Goal: Information Seeking & Learning: Learn about a topic

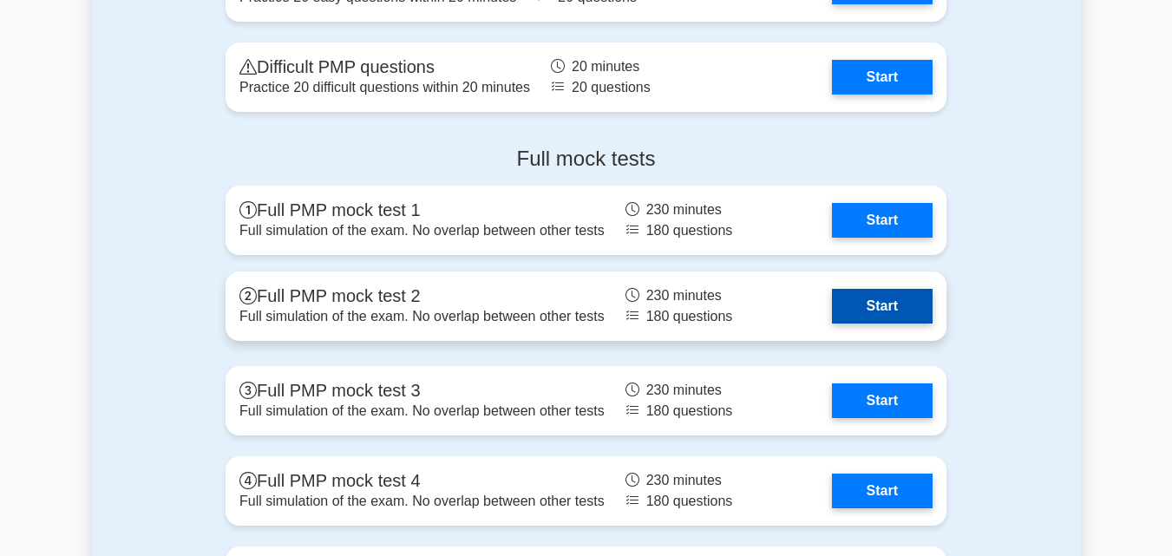
scroll to position [4770, 0]
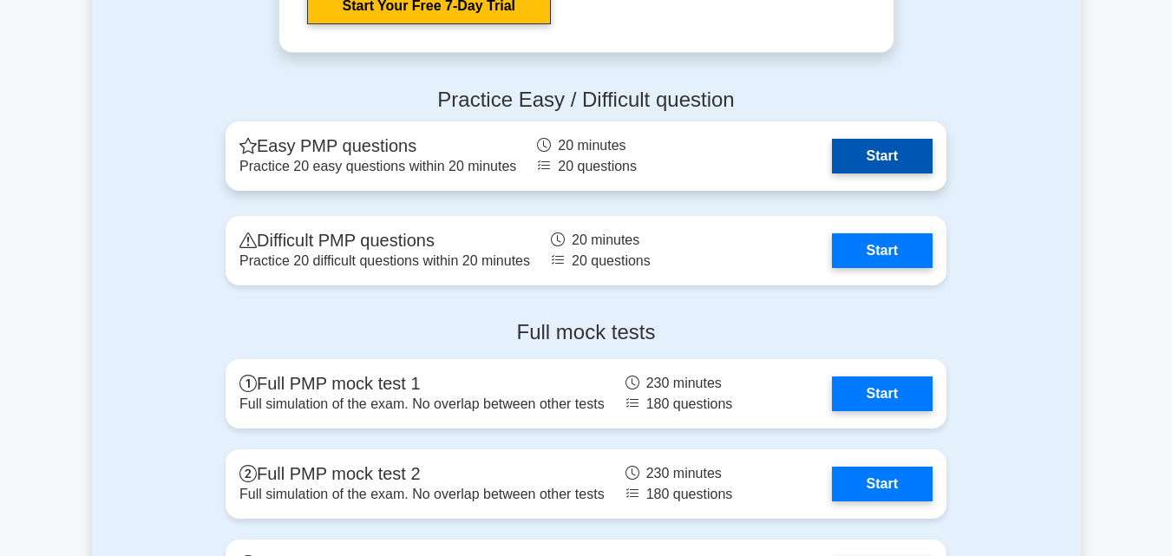
click at [892, 154] on link "Start" at bounding box center [882, 156] width 101 height 35
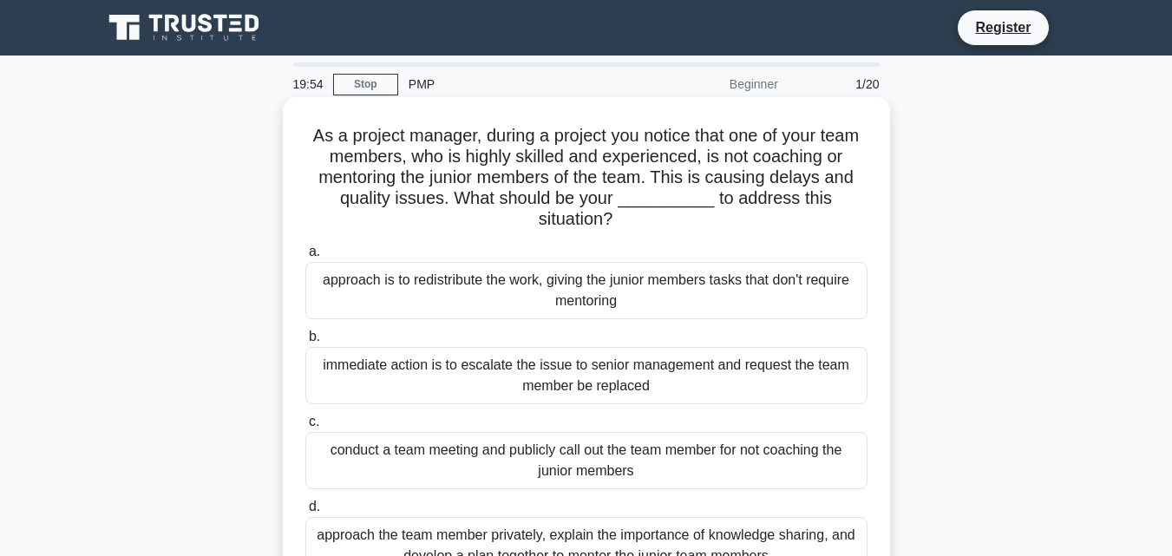
click at [676, 193] on h5 "As a project manager, during a project you notice that one of your team members…" at bounding box center [586, 178] width 565 height 106
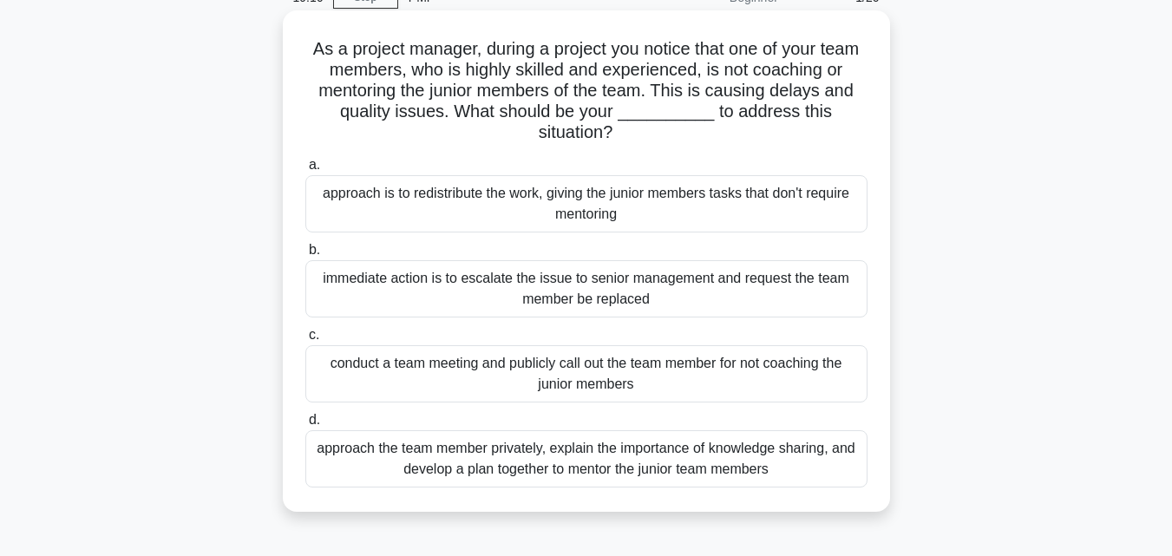
click at [378, 458] on div "approach the team member privately, explain the importance of knowledge sharing…" at bounding box center [586, 458] width 562 height 57
click at [305, 426] on input "d. approach the team member privately, explain the importance of knowledge shar…" at bounding box center [305, 420] width 0 height 11
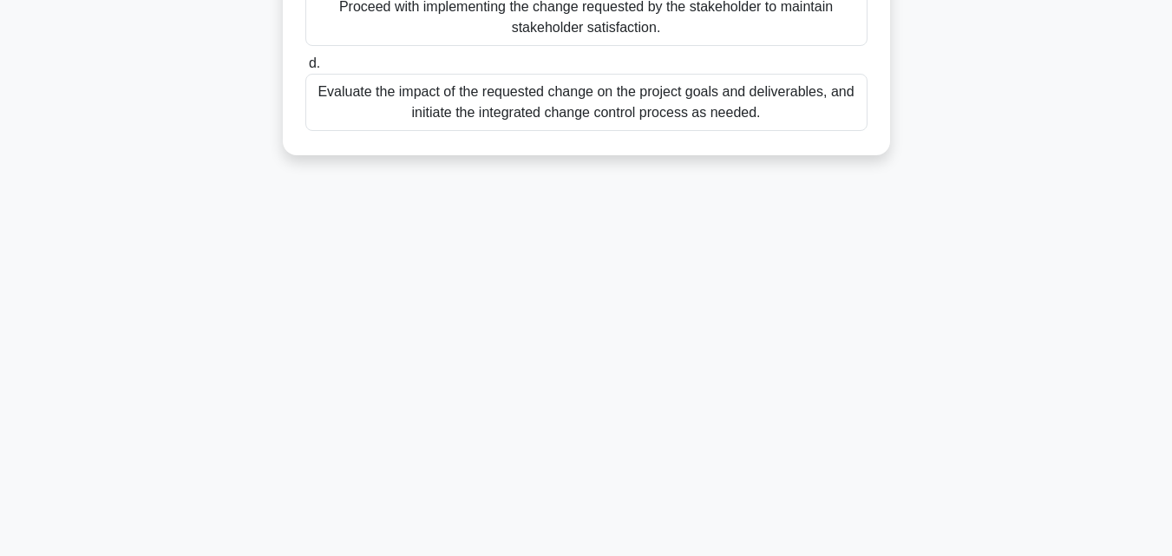
scroll to position [121, 0]
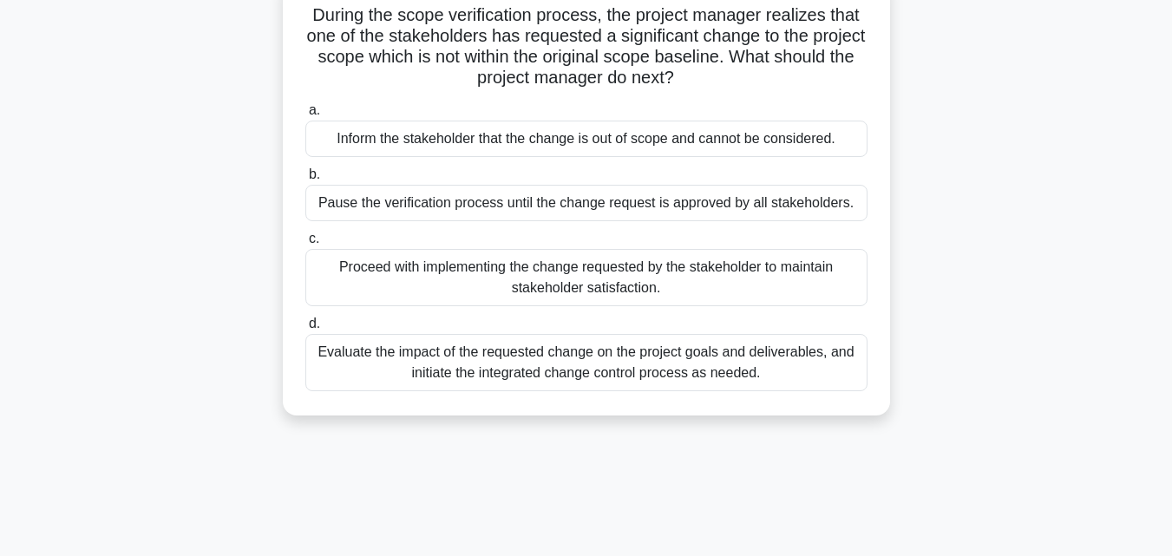
click at [536, 363] on div "Evaluate the impact of the requested change on the project goals and deliverabl…" at bounding box center [586, 362] width 562 height 57
click at [305, 330] on input "d. Evaluate the impact of the requested change on the project goals and deliver…" at bounding box center [305, 323] width 0 height 11
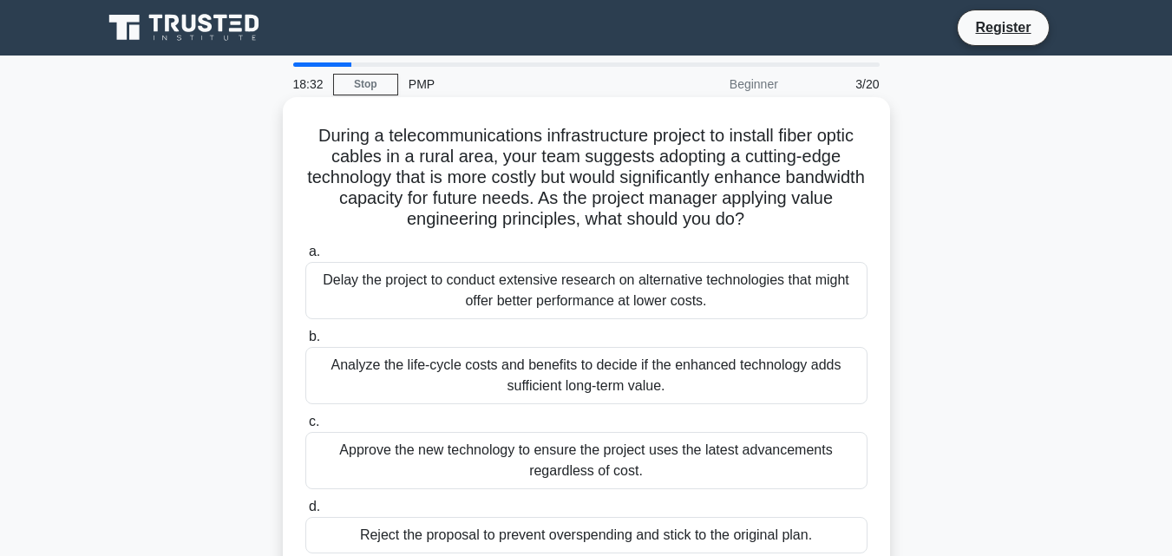
scroll to position [87, 0]
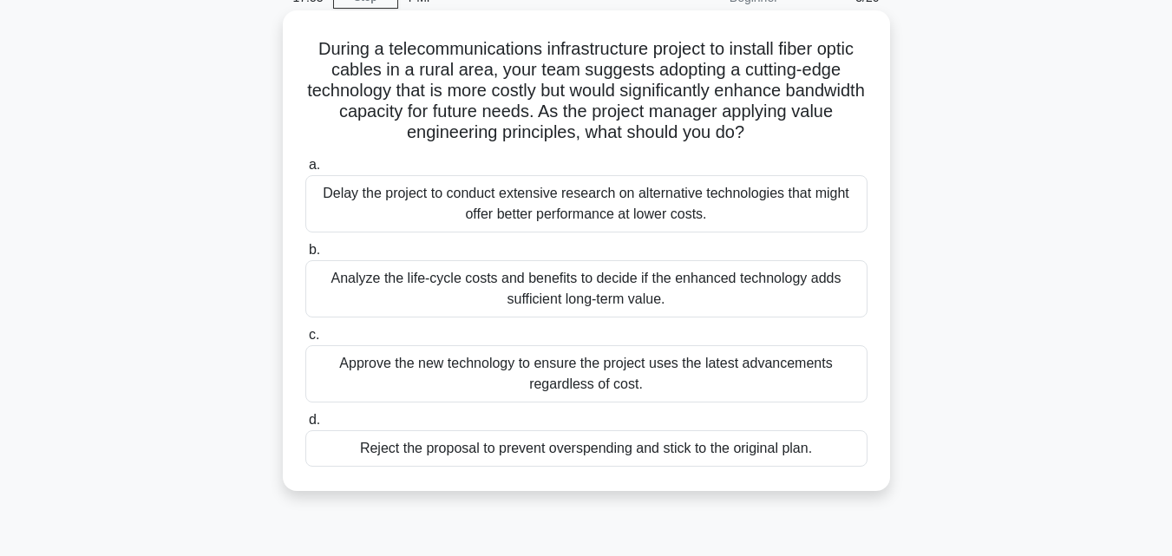
click at [431, 445] on div "Reject the proposal to prevent overspending and stick to the original plan." at bounding box center [586, 448] width 562 height 36
click at [305, 426] on input "d. Reject the proposal to prevent overspending and stick to the original plan." at bounding box center [305, 420] width 0 height 11
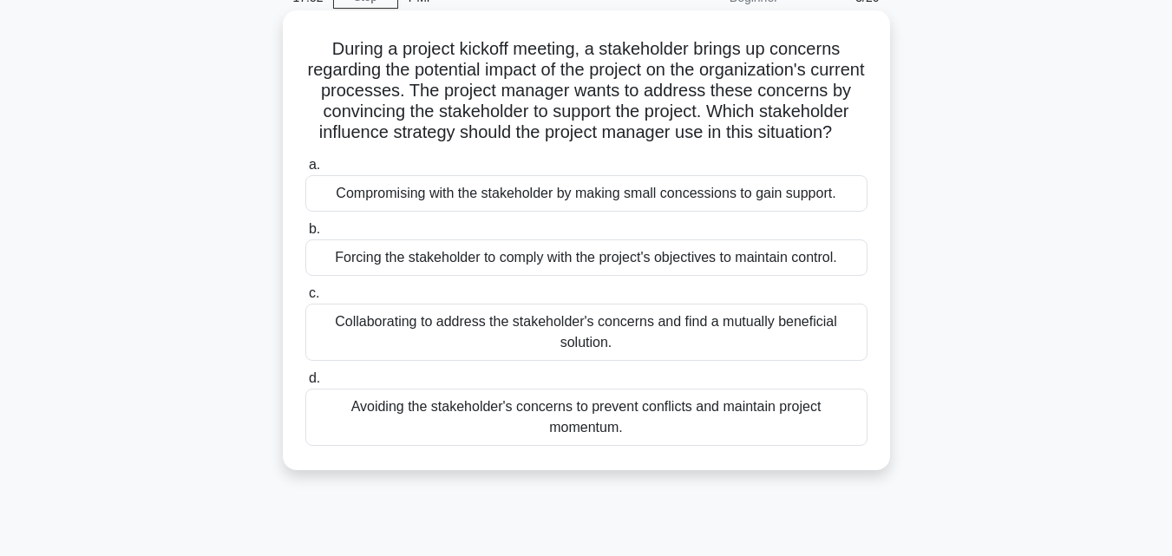
scroll to position [0, 0]
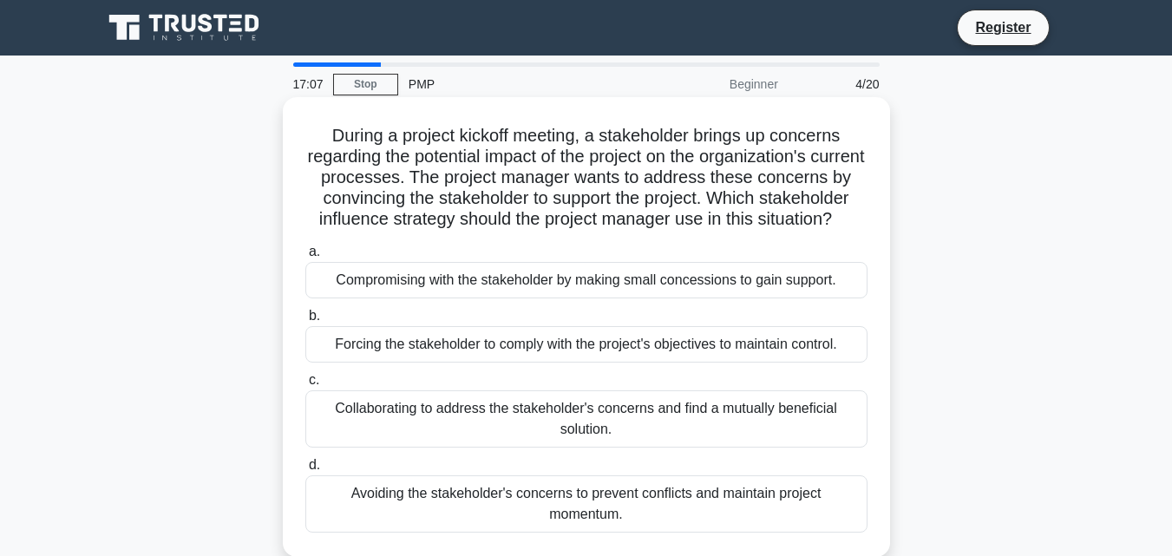
click at [622, 435] on div "Collaborating to address the stakeholder's concerns and find a mutually benefic…" at bounding box center [586, 418] width 562 height 57
click at [305, 386] on input "c. Collaborating to address the stakeholder's concerns and find a mutually bene…" at bounding box center [305, 380] width 0 height 11
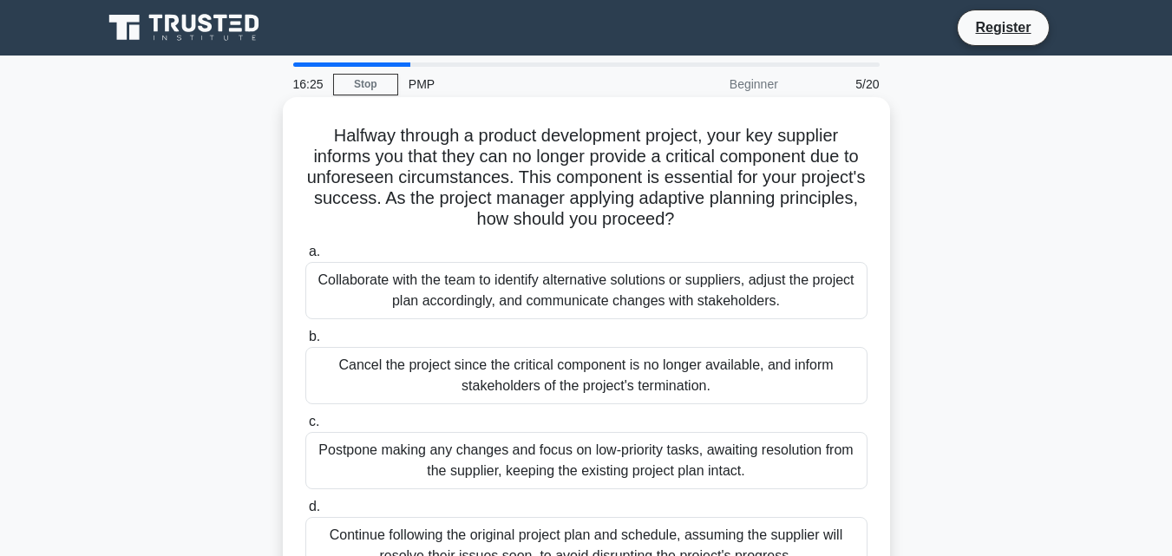
scroll to position [87, 0]
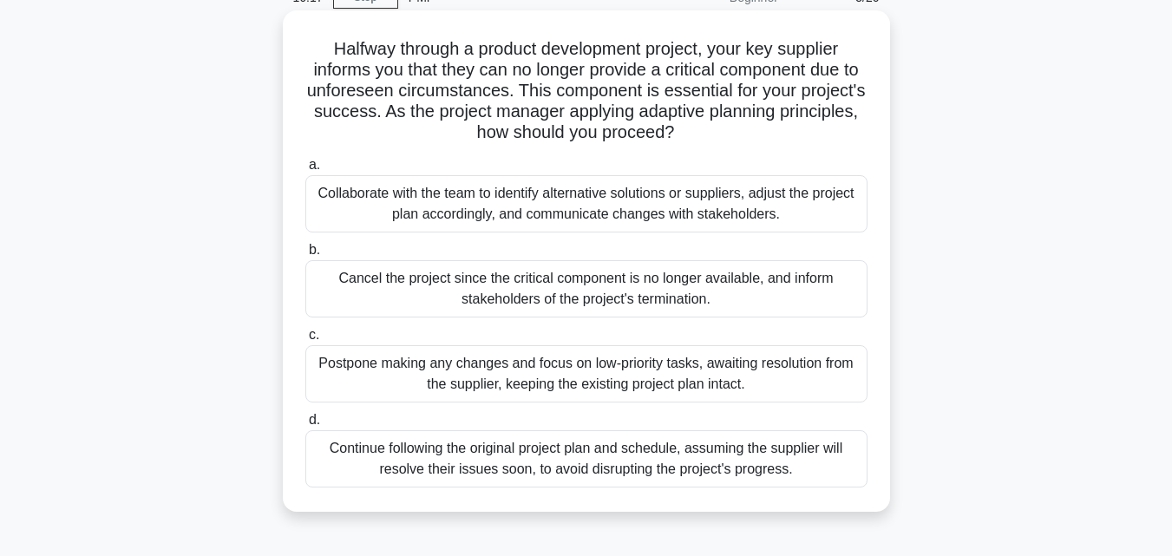
click at [533, 213] on div "Collaborate with the team to identify alternative solutions or suppliers, adjus…" at bounding box center [586, 203] width 562 height 57
click at [305, 171] on input "a. Collaborate with the team to identify alternative solutions or suppliers, ad…" at bounding box center [305, 165] width 0 height 11
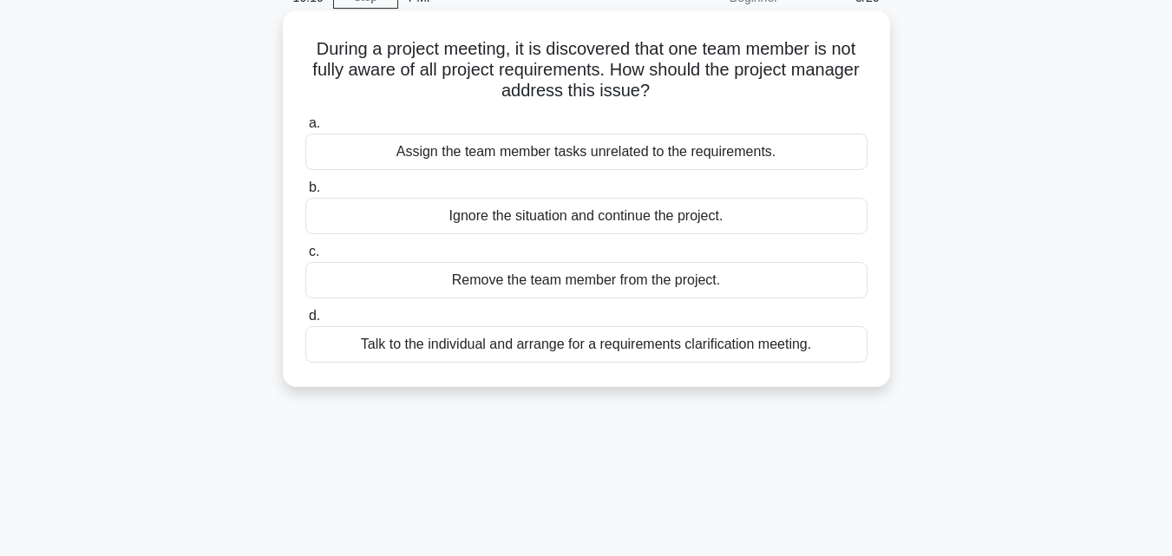
scroll to position [0, 0]
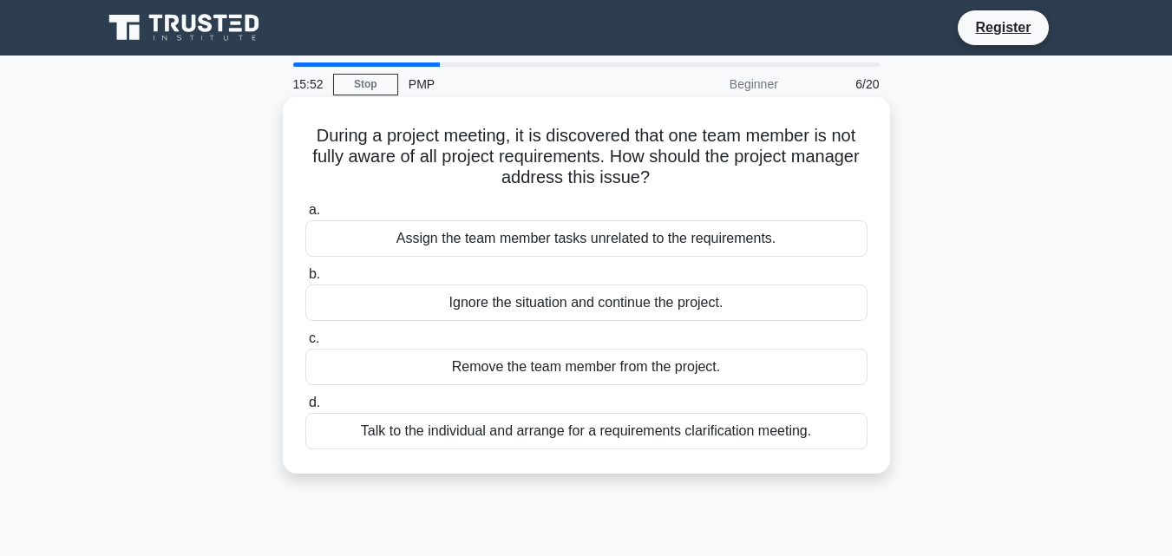
click at [672, 432] on div "Talk to the individual and arrange for a requirements clarification meeting." at bounding box center [586, 431] width 562 height 36
click at [305, 409] on input "d. Talk to the individual and arrange for a requirements clarification meeting." at bounding box center [305, 402] width 0 height 11
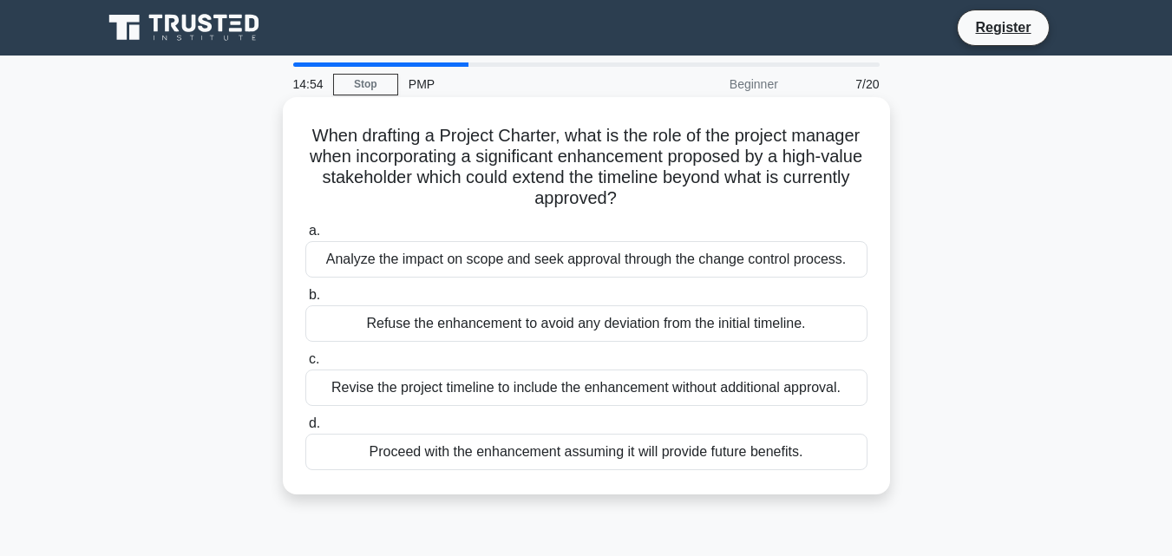
click at [506, 258] on div "Analyze the impact on scope and seek approval through the change control proces…" at bounding box center [586, 259] width 562 height 36
click at [305, 237] on input "a. Analyze the impact on scope and seek approval through the change control pro…" at bounding box center [305, 230] width 0 height 11
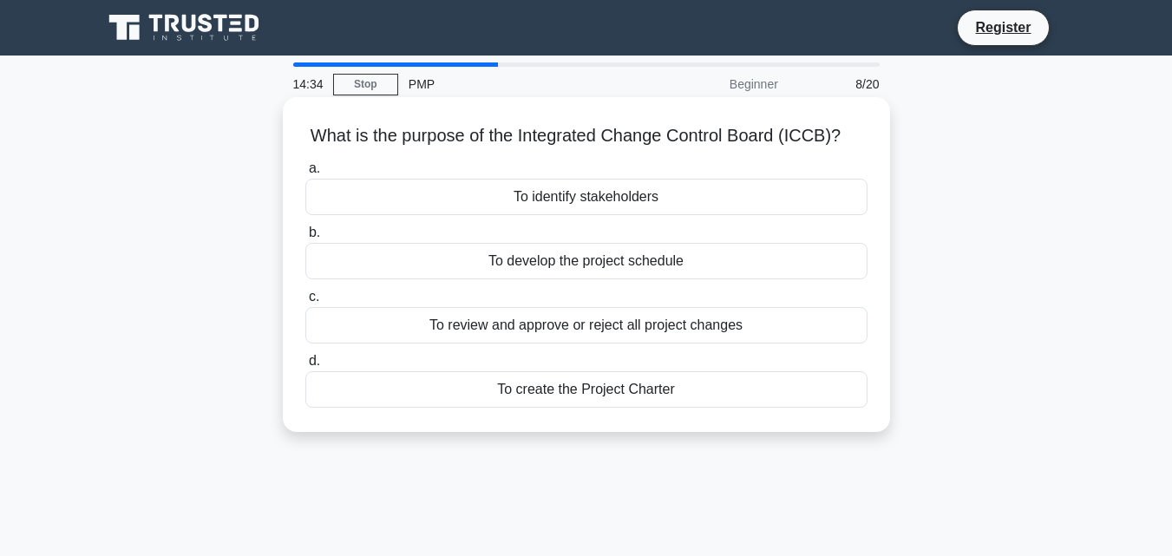
click at [573, 343] on div "To review and approve or reject all project changes" at bounding box center [586, 325] width 562 height 36
click at [305, 303] on input "c. To review and approve or reject all project changes" at bounding box center [305, 296] width 0 height 11
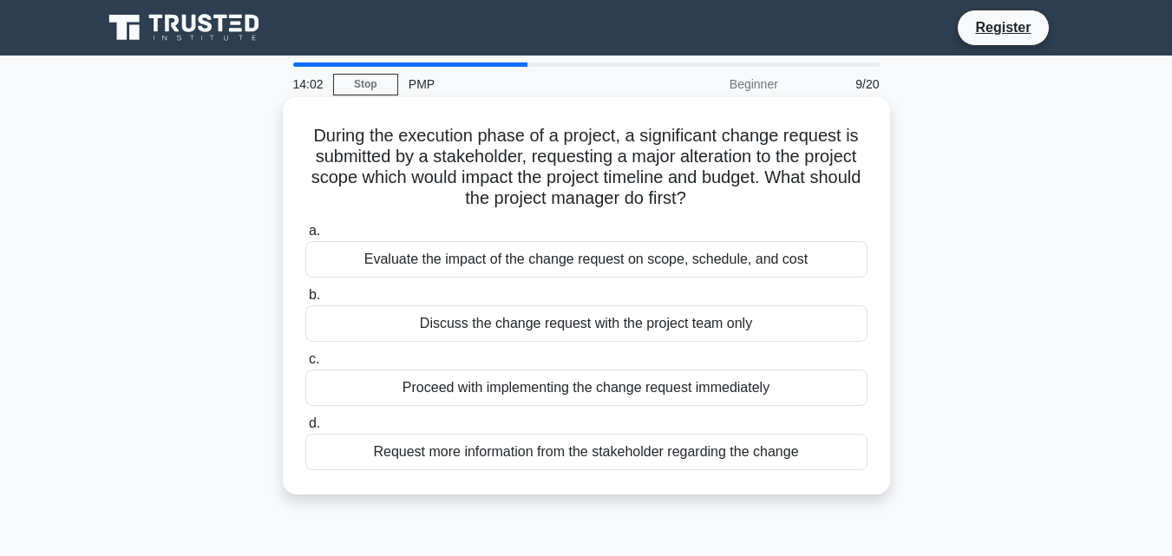
click at [522, 259] on div "Evaluate the impact of the change request on scope, schedule, and cost" at bounding box center [586, 259] width 562 height 36
click at [305, 237] on input "a. Evaluate the impact of the change request on scope, schedule, and cost" at bounding box center [305, 230] width 0 height 11
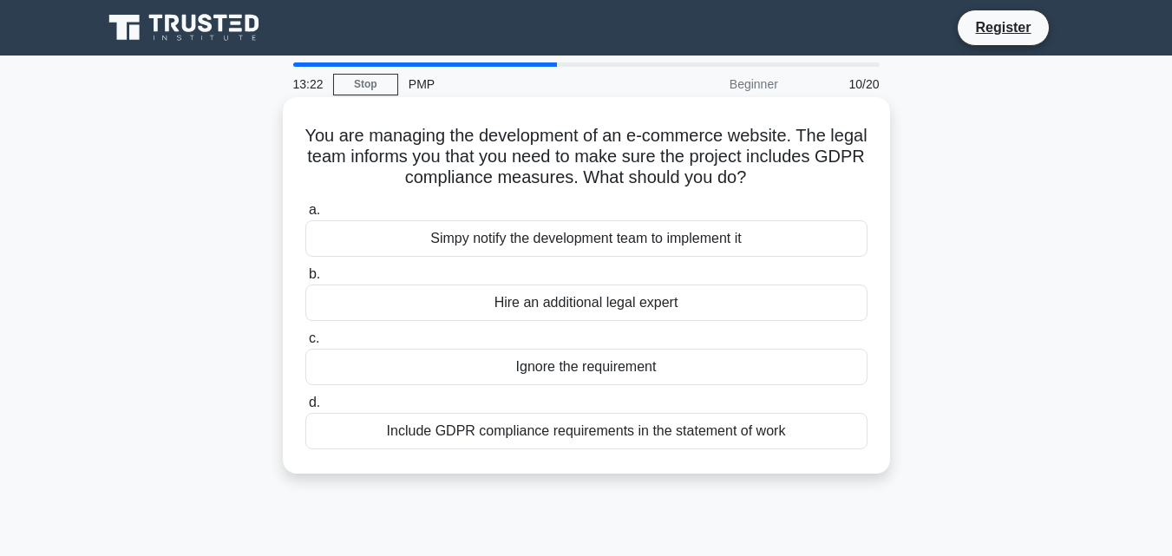
click at [519, 428] on div "Include GDPR compliance requirements in the statement of work" at bounding box center [586, 431] width 562 height 36
click at [305, 409] on input "d. Include GDPR compliance requirements in the statement of work" at bounding box center [305, 402] width 0 height 11
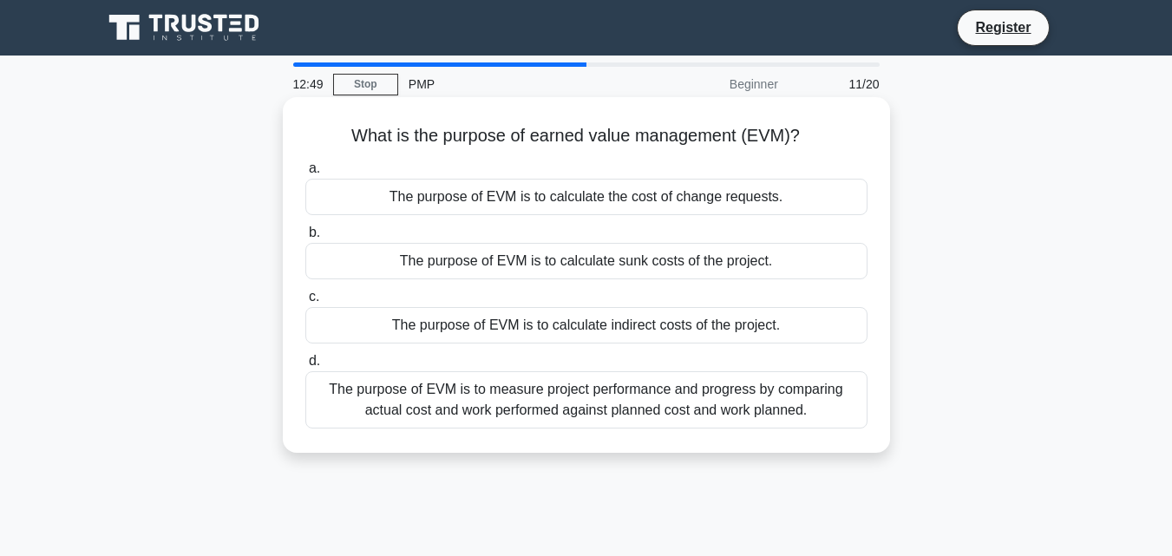
click at [548, 398] on div "The purpose of EVM is to measure project performance and progress by comparing …" at bounding box center [586, 399] width 562 height 57
click at [305, 367] on input "d. The purpose of EVM is to measure project performance and progress by compari…" at bounding box center [305, 361] width 0 height 11
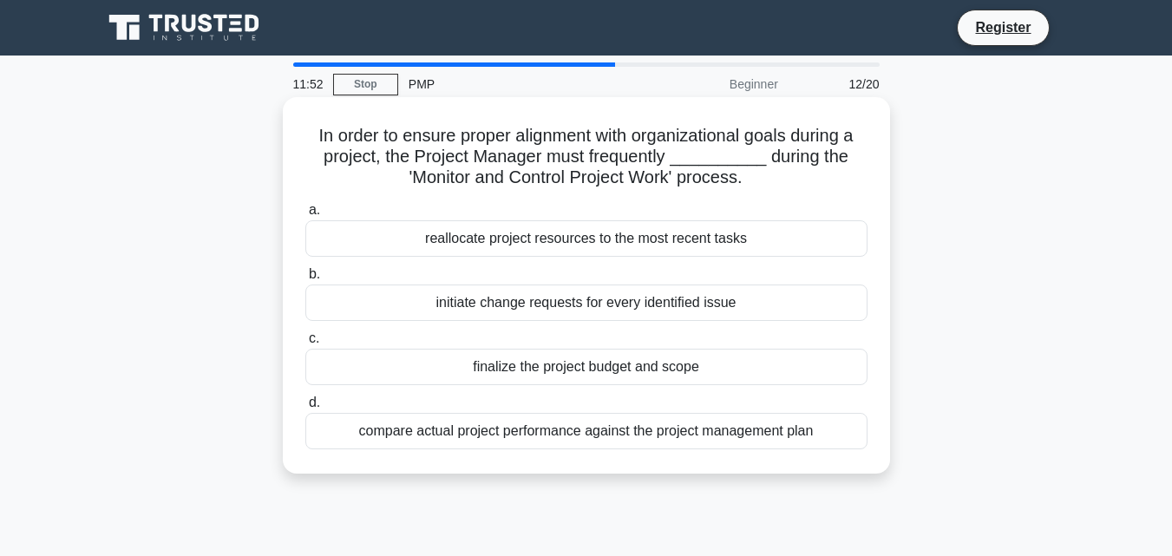
click at [548, 422] on div "compare actual project performance against the project management plan" at bounding box center [586, 431] width 562 height 36
click at [305, 409] on input "d. compare actual project performance against the project management plan" at bounding box center [305, 402] width 0 height 11
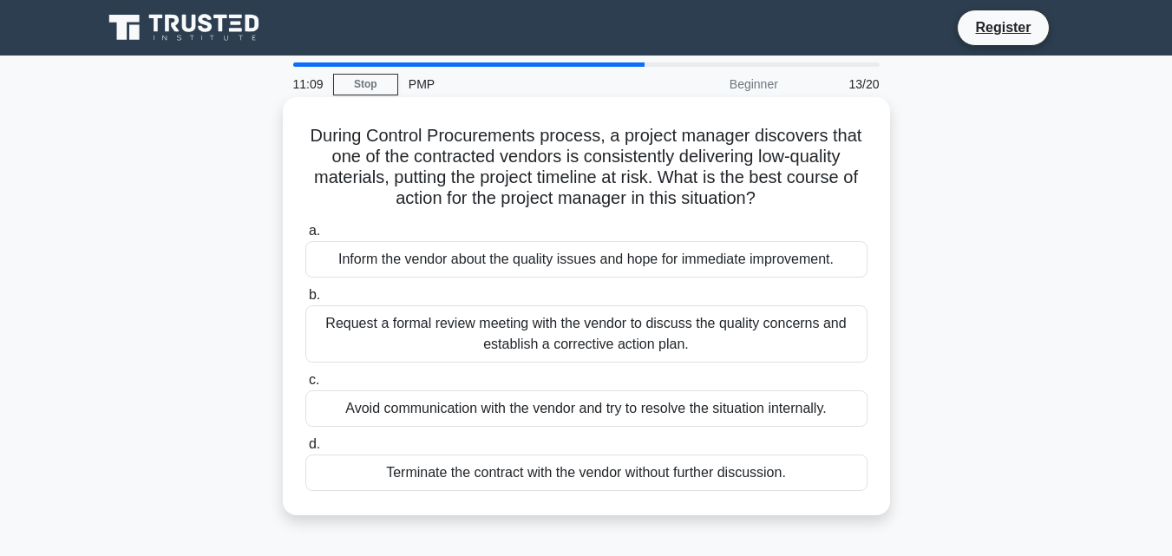
click at [534, 330] on div "Request a formal review meeting with the vendor to discuss the quality concerns…" at bounding box center [586, 333] width 562 height 57
click at [305, 301] on input "b. Request a formal review meeting with the vendor to discuss the quality conce…" at bounding box center [305, 295] width 0 height 11
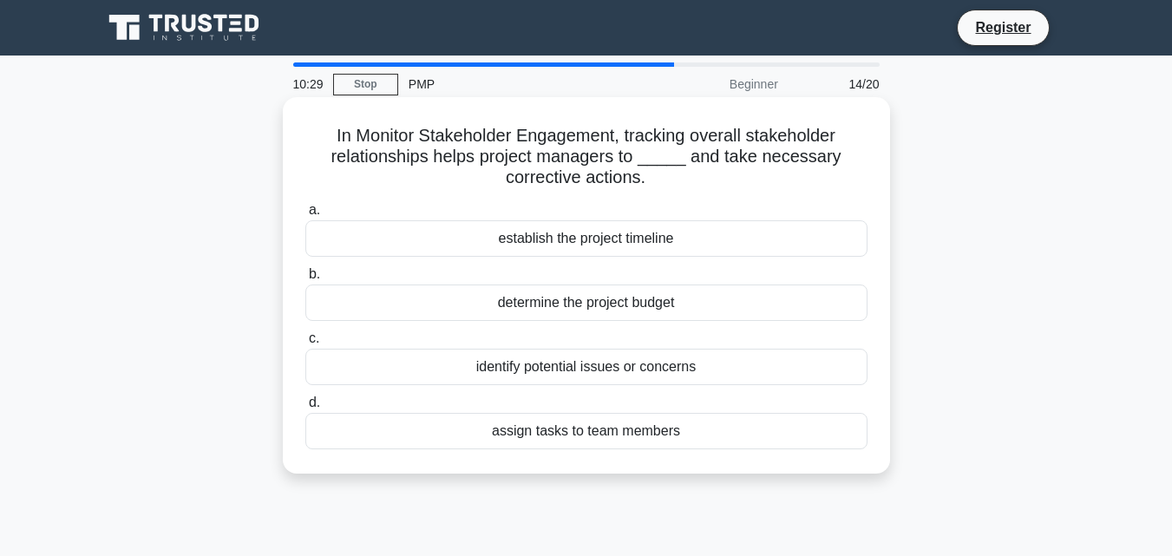
click at [720, 355] on div "identify potential issues or concerns" at bounding box center [586, 367] width 562 height 36
click at [305, 344] on input "c. identify potential issues or concerns" at bounding box center [305, 338] width 0 height 11
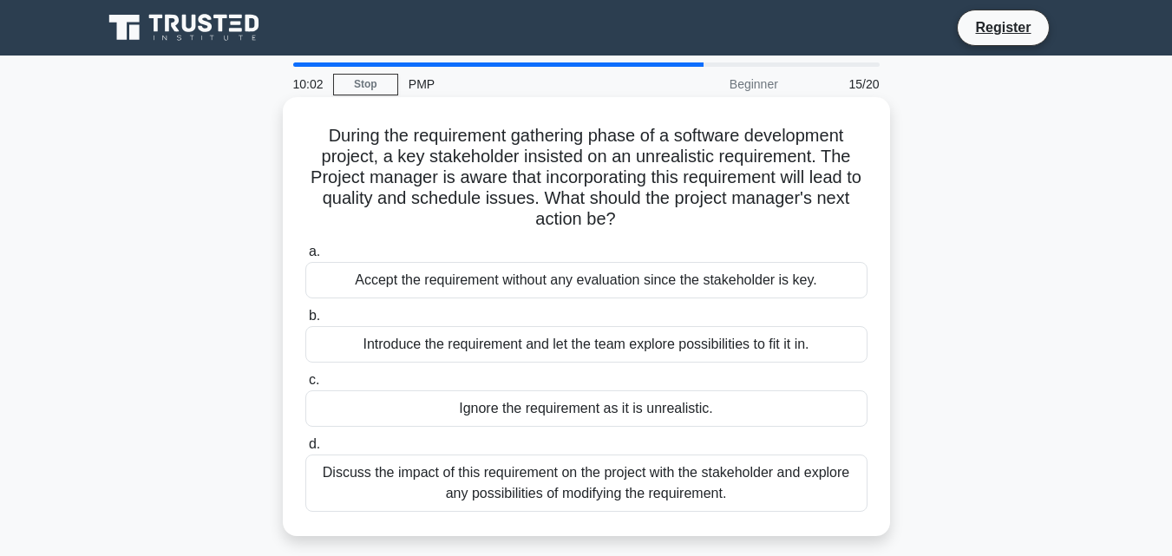
scroll to position [87, 0]
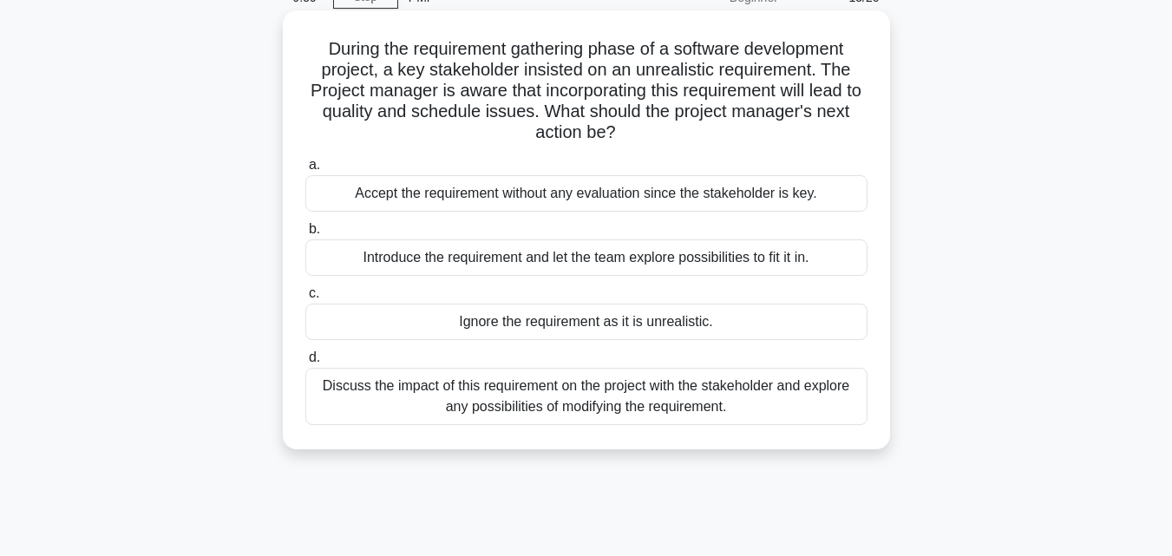
click at [611, 390] on div "Discuss the impact of this requirement on the project with the stakeholder and …" at bounding box center [586, 396] width 562 height 57
click at [305, 363] on input "d. Discuss the impact of this requirement on the project with the stakeholder a…" at bounding box center [305, 357] width 0 height 11
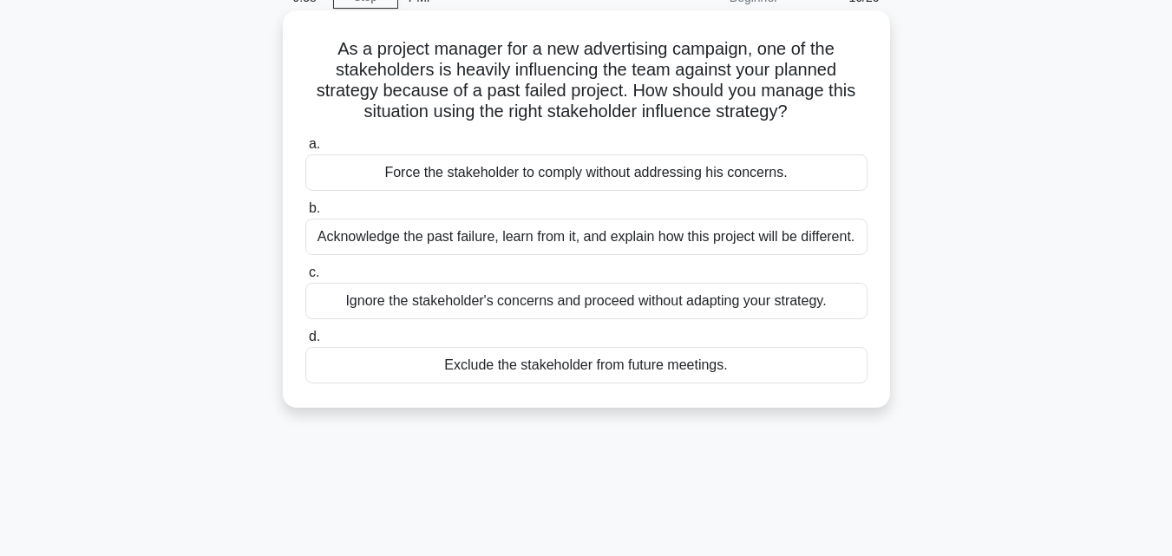
scroll to position [0, 0]
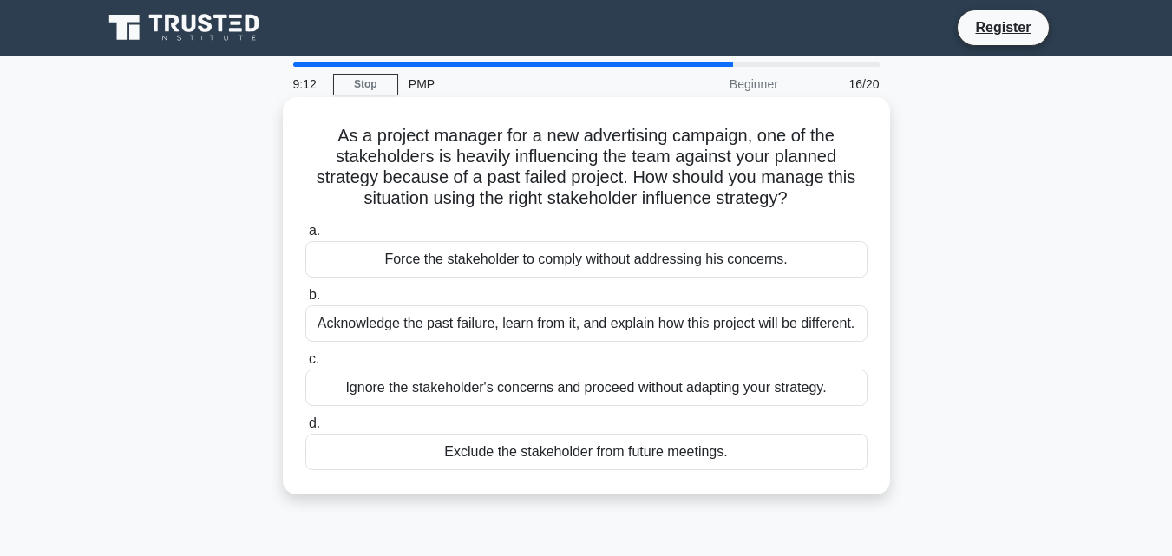
click at [507, 335] on div "Acknowledge the past failure, learn from it, and explain how this project will …" at bounding box center [586, 323] width 562 height 36
click at [305, 301] on input "b. Acknowledge the past failure, learn from it, and explain how this project wi…" at bounding box center [305, 295] width 0 height 11
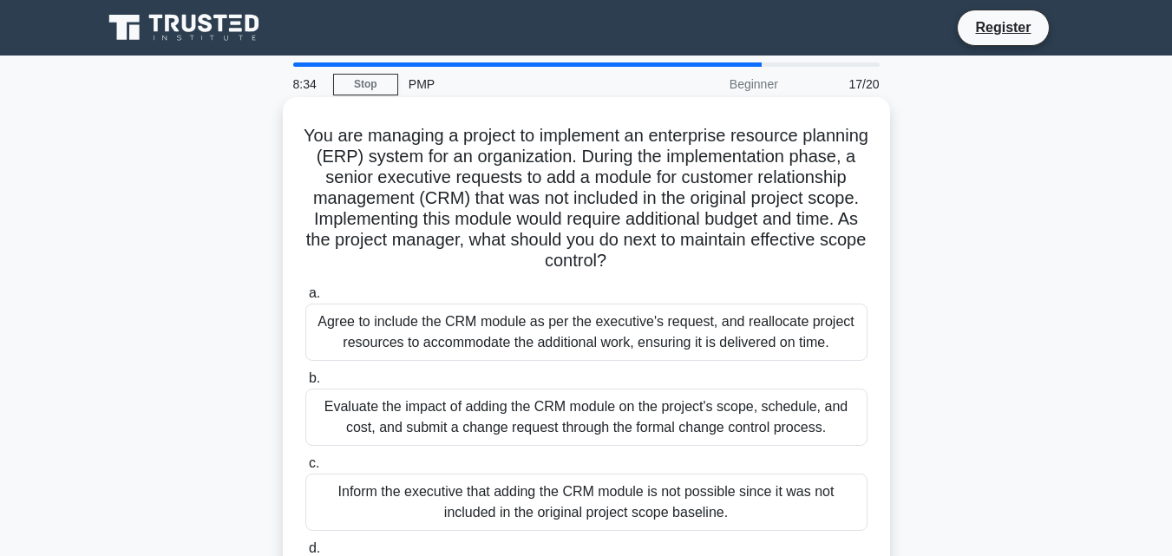
scroll to position [87, 0]
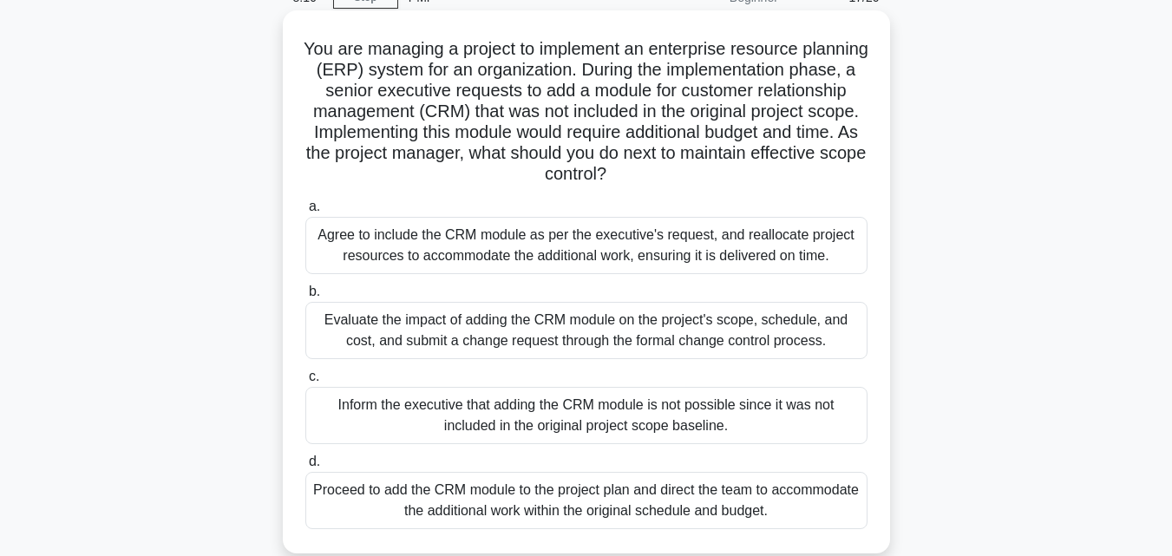
click at [507, 326] on div "Evaluate the impact of adding the CRM module on the project's scope, schedule, …" at bounding box center [586, 330] width 562 height 57
click at [305, 297] on input "b. Evaluate the impact of adding the CRM module on the project's scope, schedul…" at bounding box center [305, 291] width 0 height 11
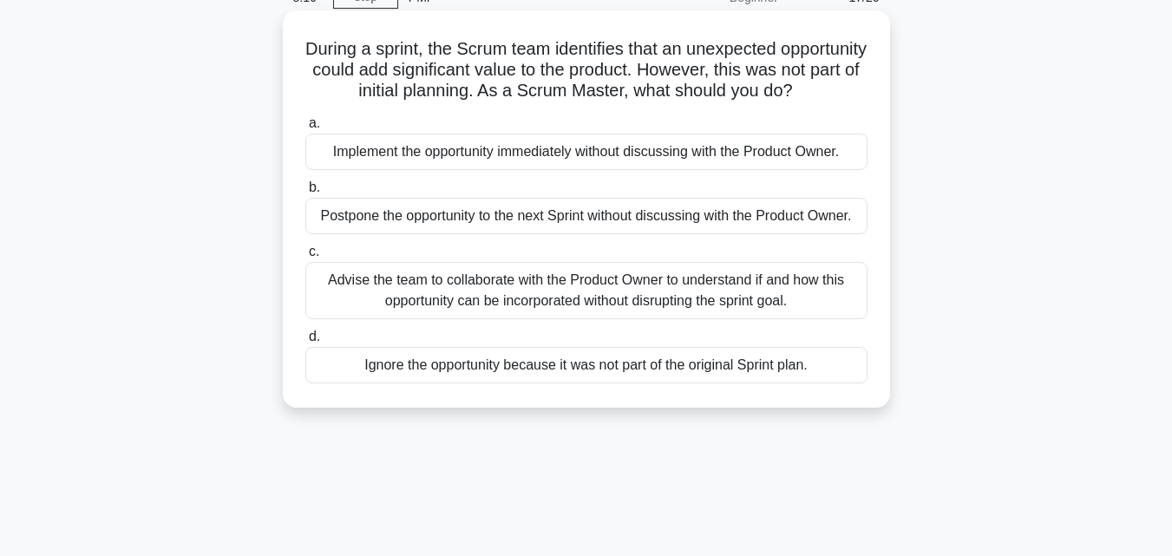
scroll to position [0, 0]
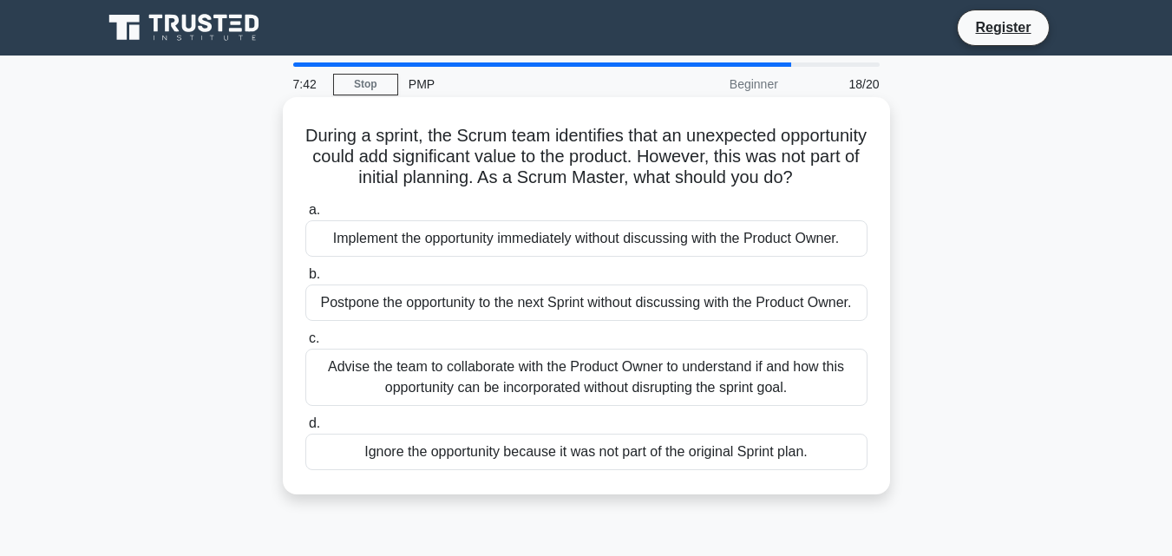
click at [703, 401] on div "Advise the team to collaborate with the Product Owner to understand if and how …" at bounding box center [586, 377] width 562 height 57
click at [305, 344] on input "c. Advise the team to collaborate with the Product Owner to understand if and h…" at bounding box center [305, 338] width 0 height 11
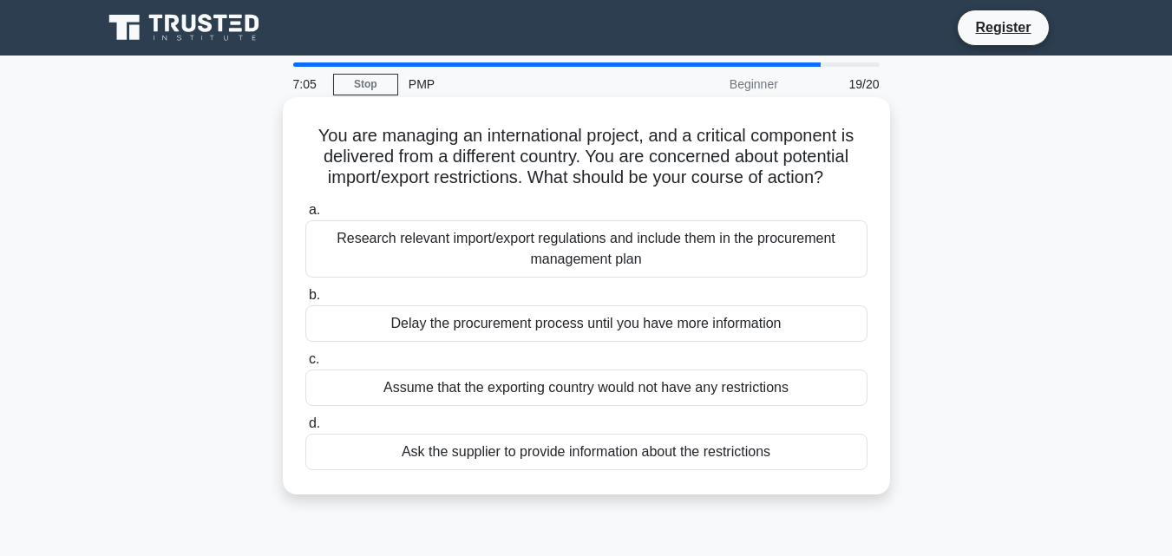
click at [516, 250] on div "Research relevant import/export regulations and include them in the procurement…" at bounding box center [586, 248] width 562 height 57
click at [305, 216] on input "a. Research relevant import/export regulations and include them in the procurem…" at bounding box center [305, 210] width 0 height 11
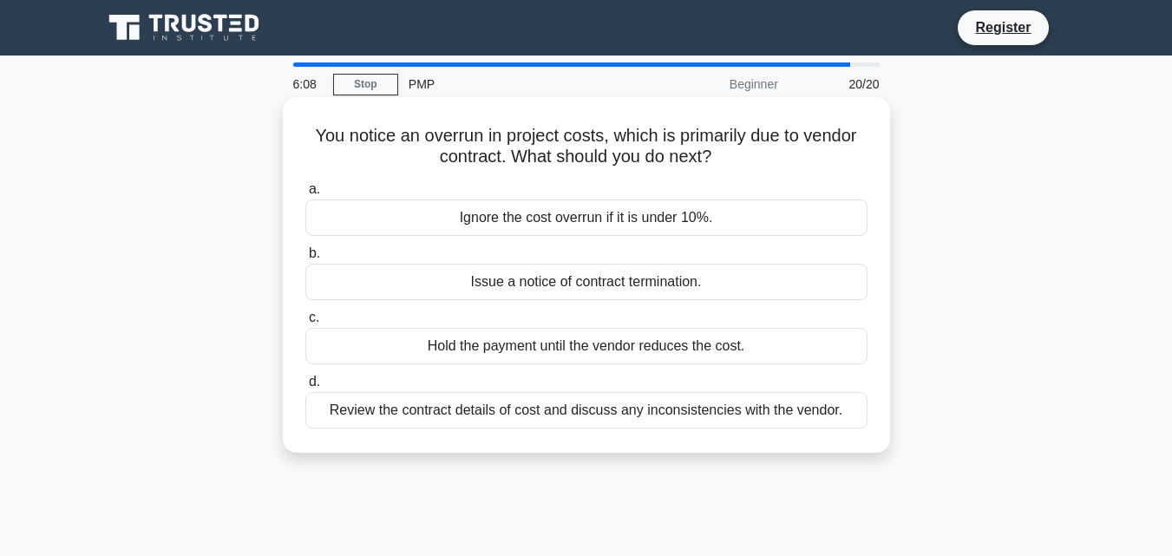
click at [448, 418] on div "Review the contract details of cost and discuss any inconsistencies with the ve…" at bounding box center [586, 410] width 562 height 36
click at [305, 388] on input "d. Review the contract details of cost and discuss any inconsistencies with the…" at bounding box center [305, 381] width 0 height 11
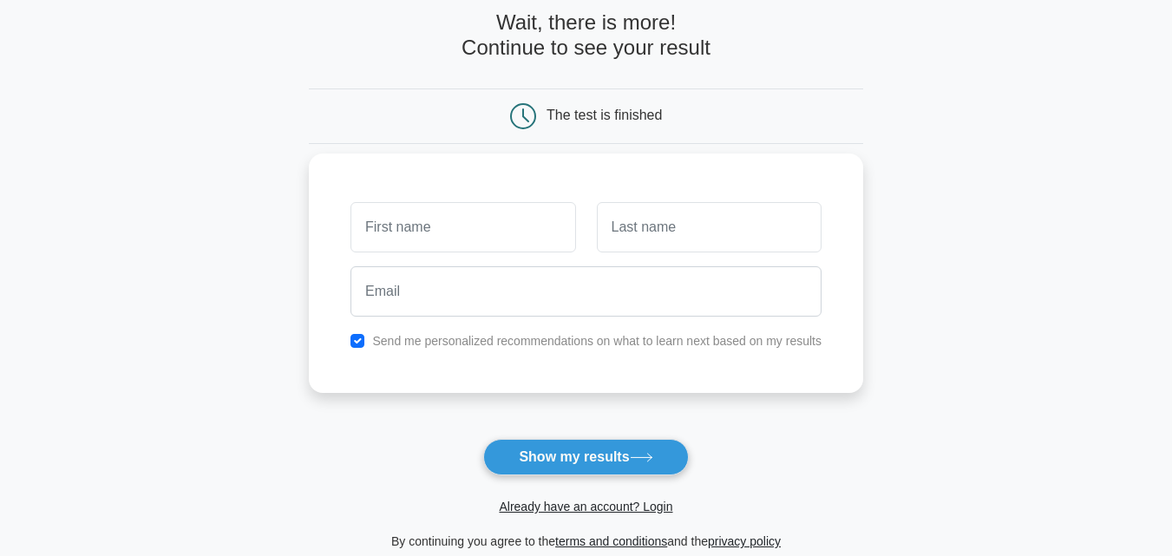
scroll to position [173, 0]
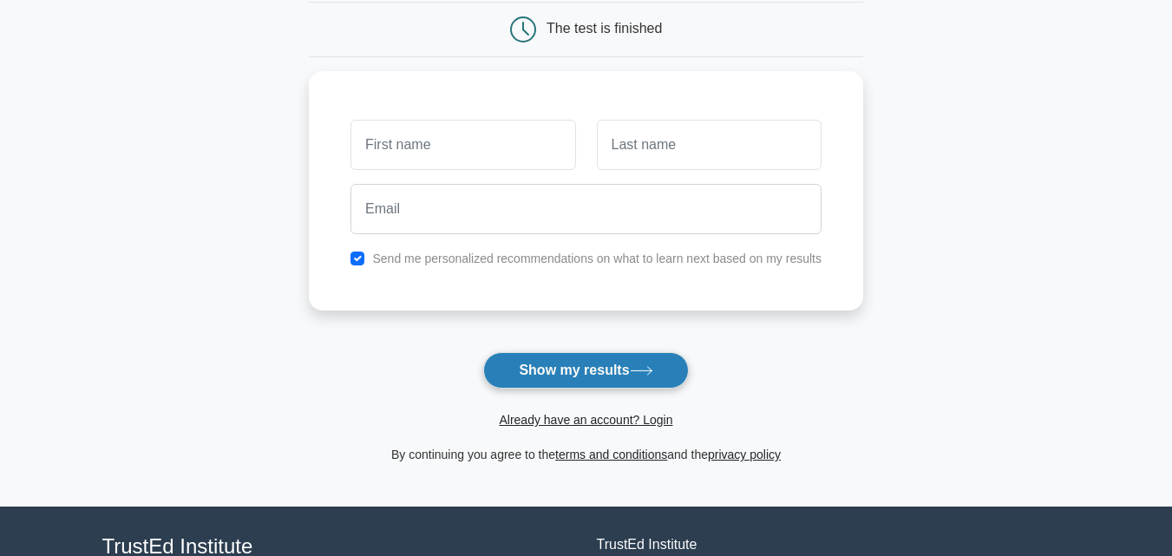
click at [624, 373] on button "Show my results" at bounding box center [585, 370] width 205 height 36
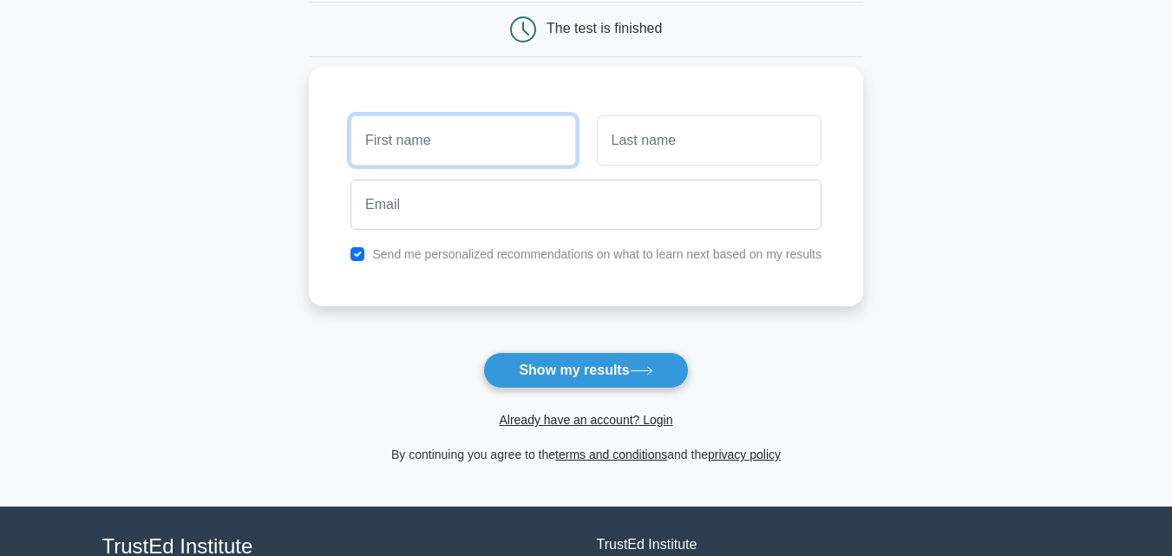
click at [540, 135] on input "text" at bounding box center [462, 140] width 225 height 50
type input "Abdul"
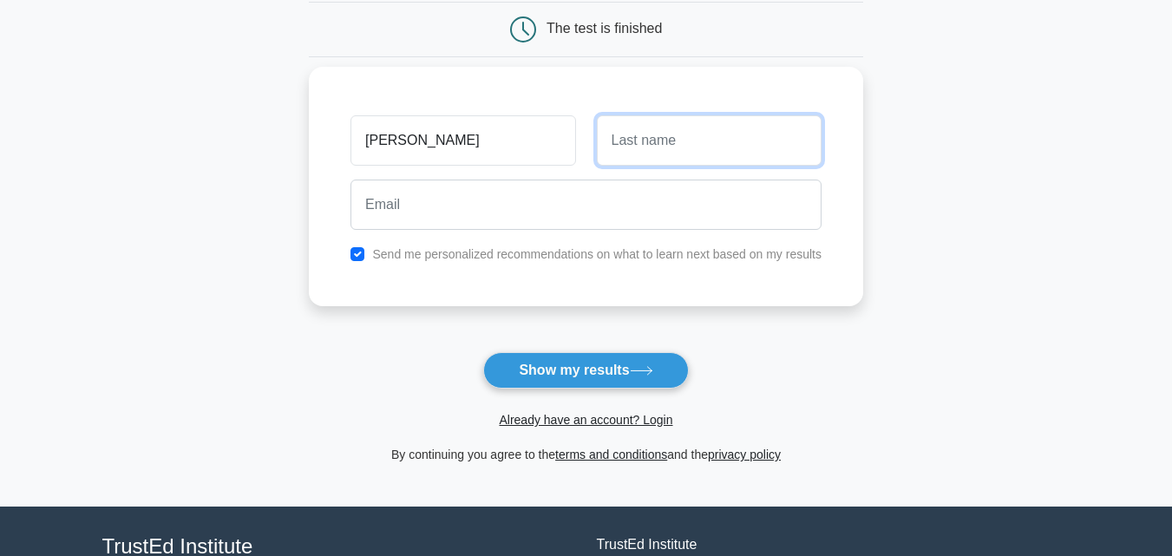
click at [683, 147] on input "text" at bounding box center [709, 140] width 225 height 50
type input "Rahman"
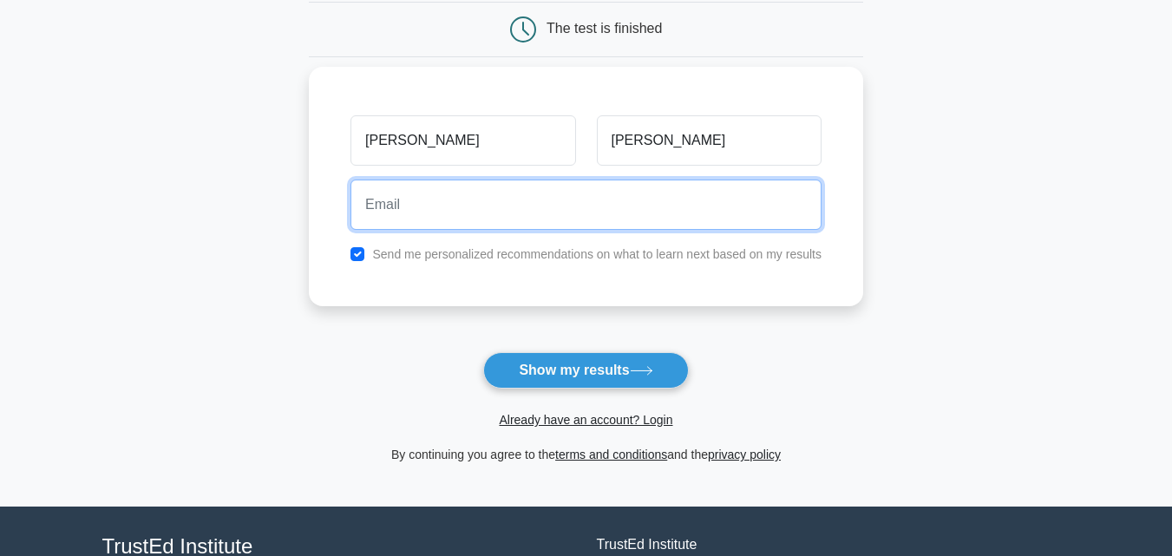
click at [618, 205] on input "email" at bounding box center [585, 205] width 471 height 50
type input "Mus1999pm@gmail.com"
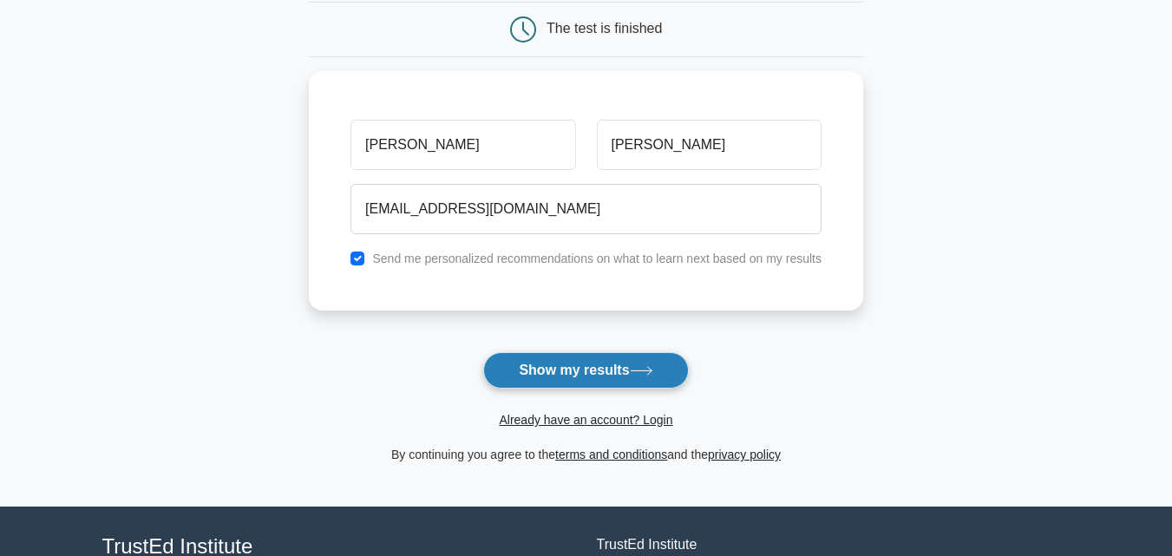
click at [572, 362] on button "Show my results" at bounding box center [585, 370] width 205 height 36
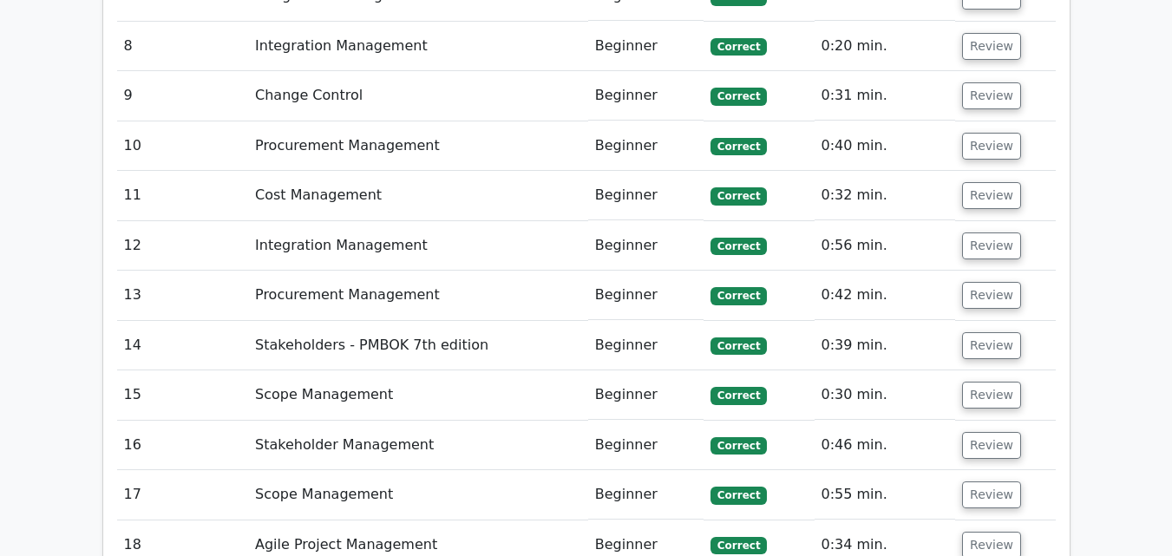
scroll to position [3209, 0]
